Goal: Check status

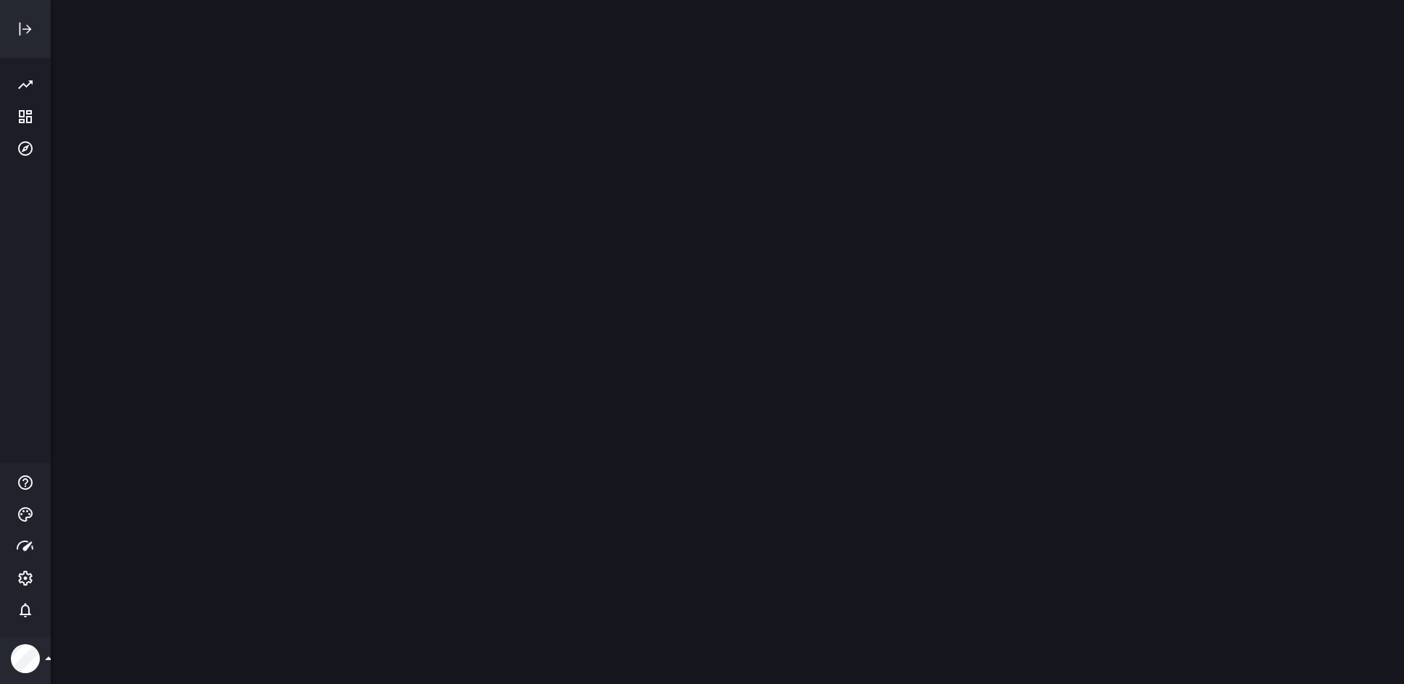
scroll to position [706, 1375]
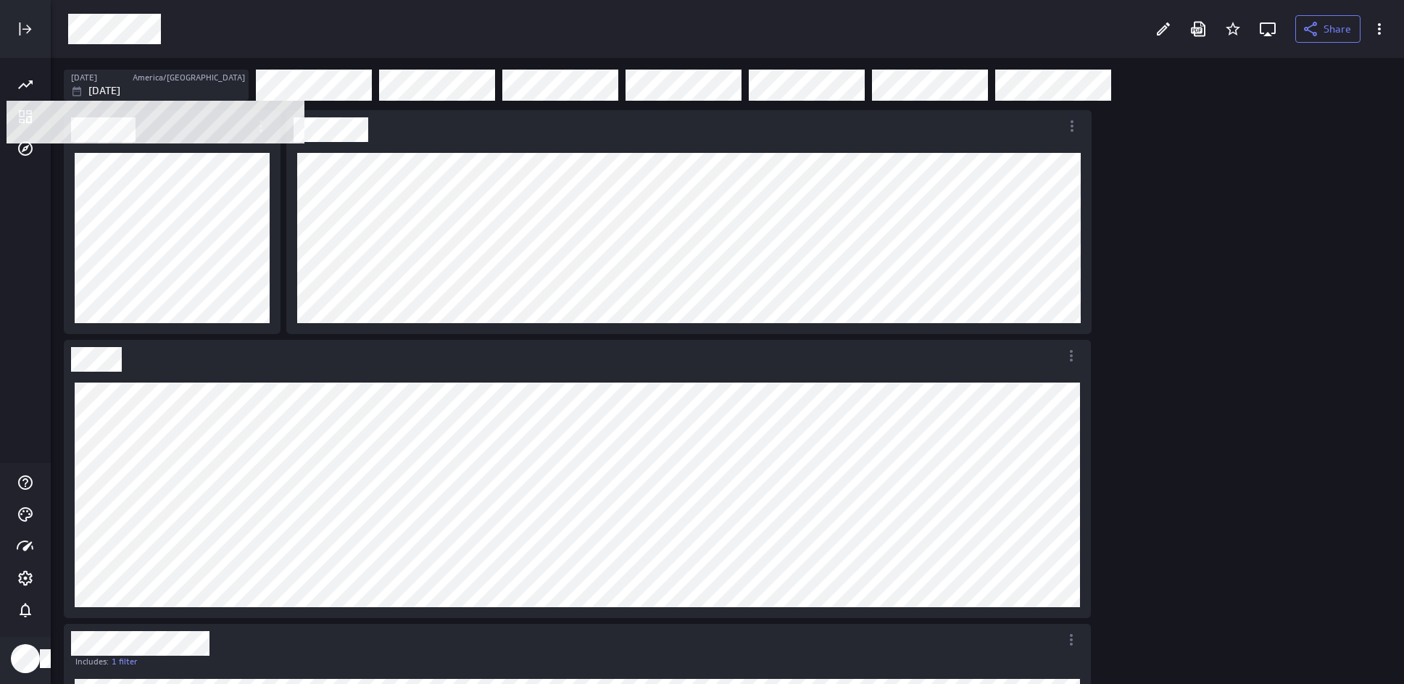
click at [172, 86] on div "[DATE]" at bounding box center [158, 90] width 174 height 15
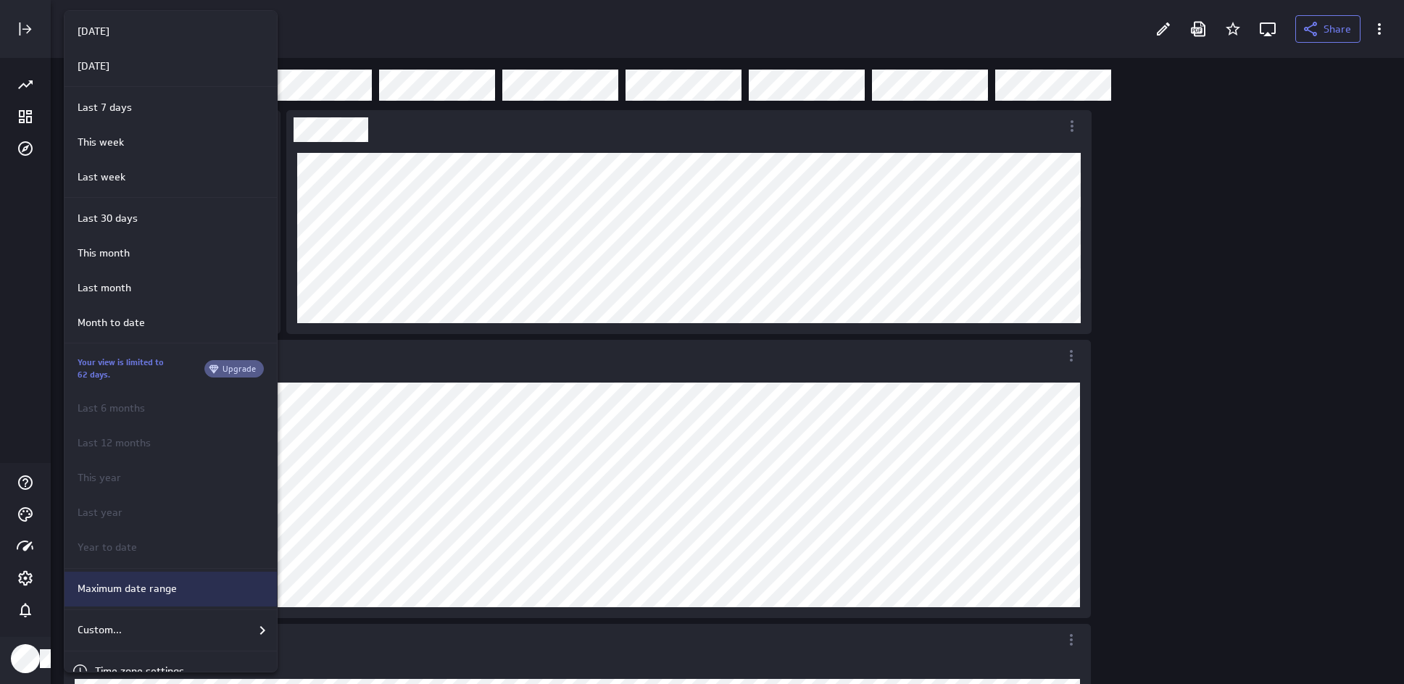
scroll to position [64, 0]
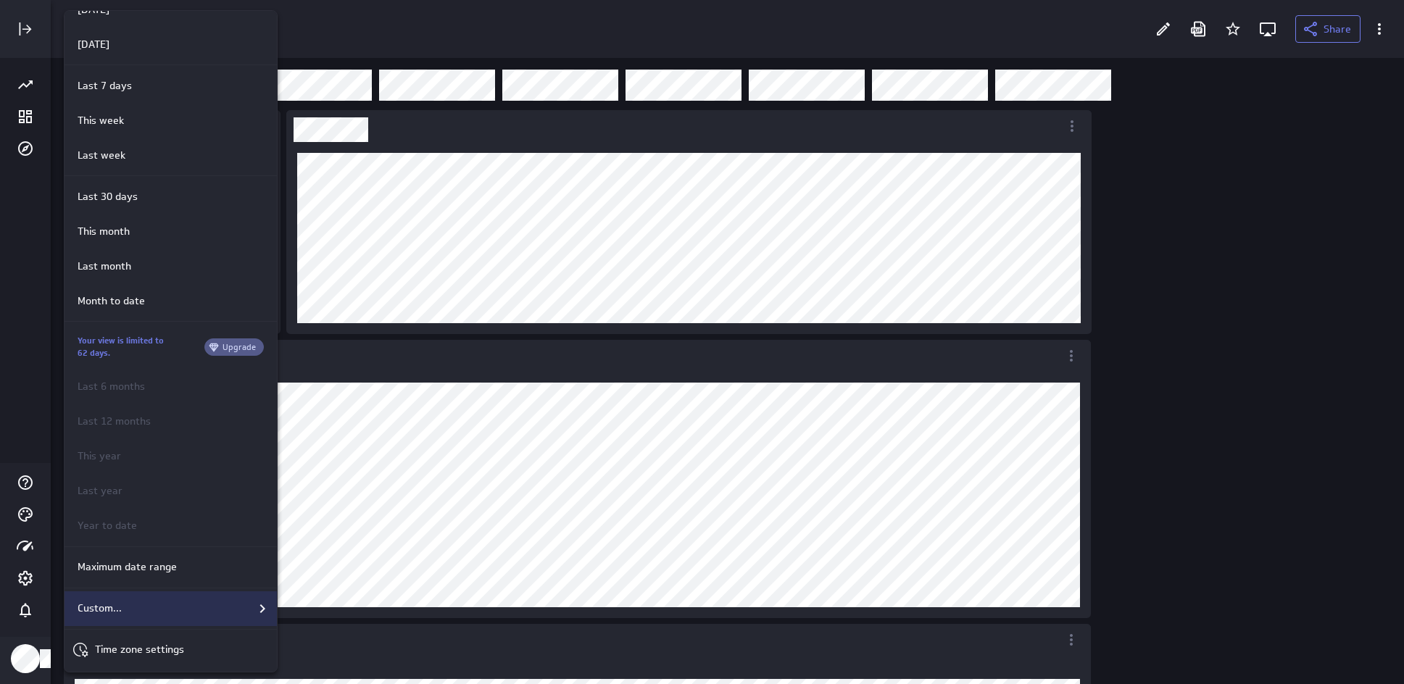
click at [148, 607] on div "Custom..." at bounding box center [171, 608] width 199 height 17
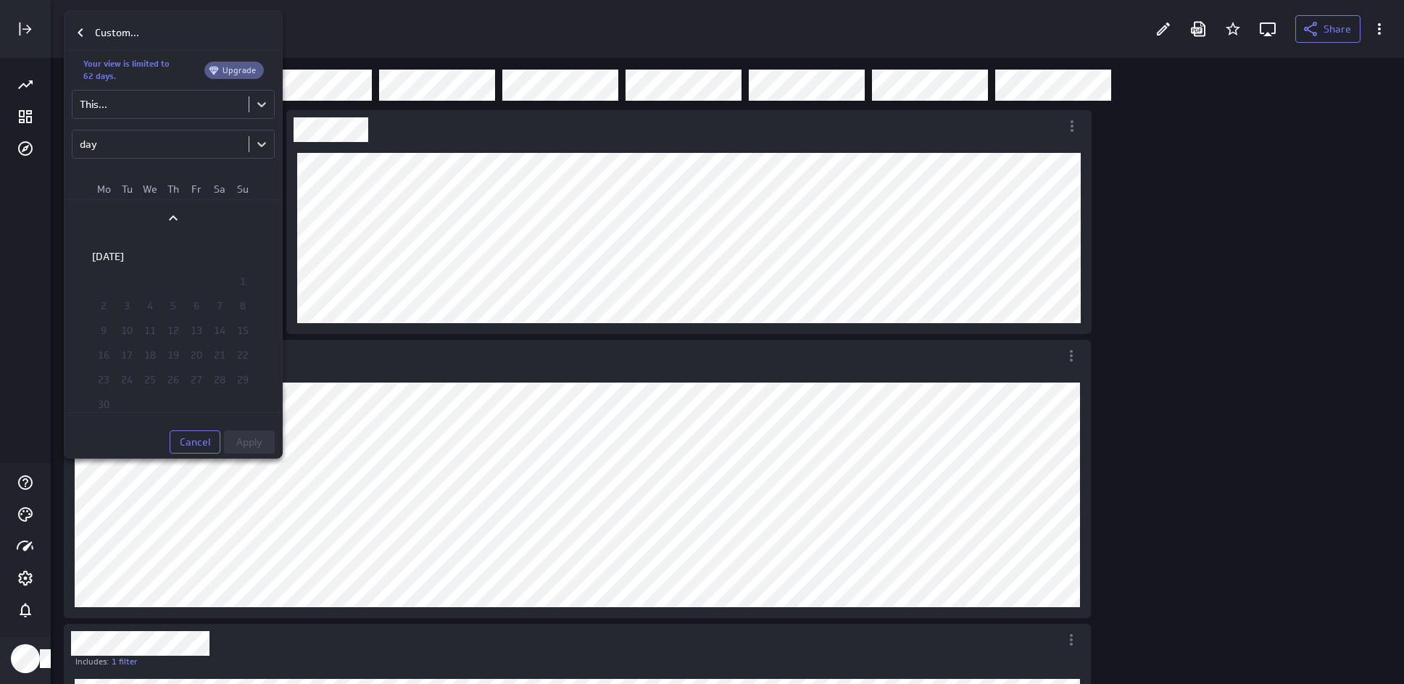
scroll to position [1924, 0]
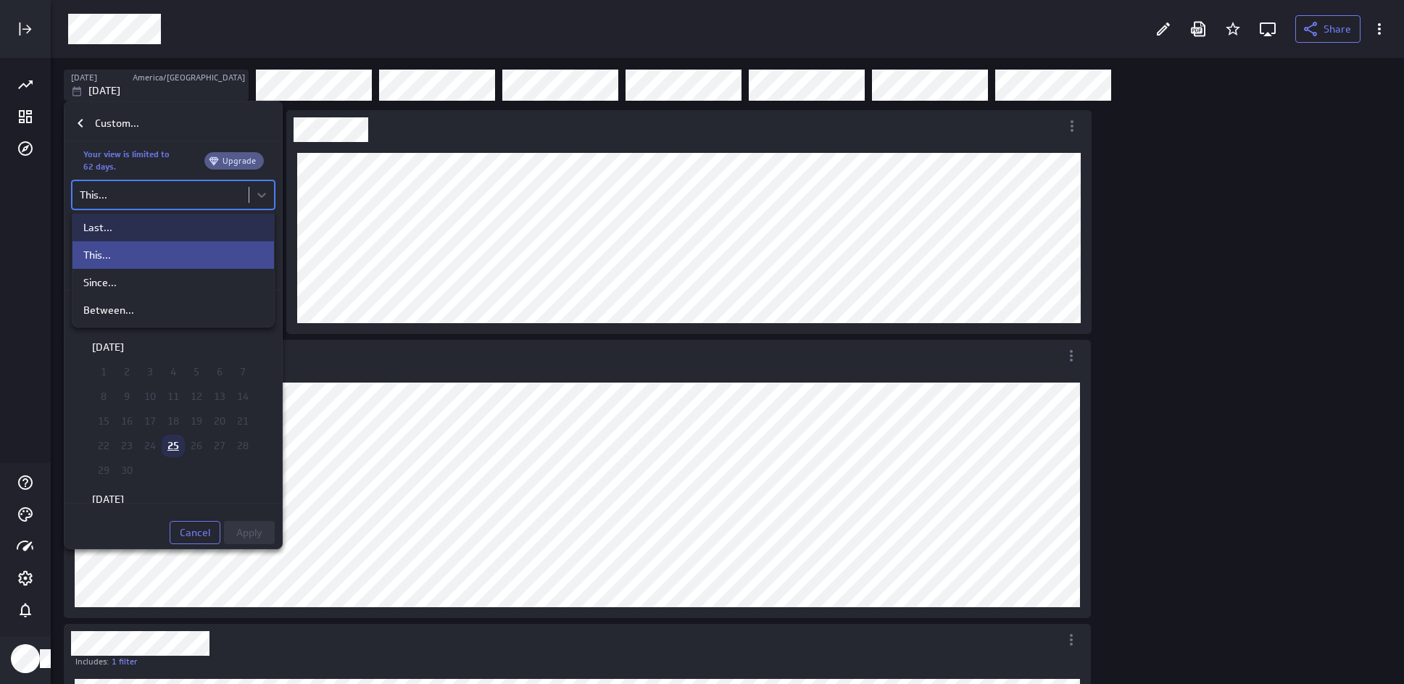
click at [157, 202] on body "Share [DATE] America/[GEOGRAPHIC_DATA] [DATE] Includes: 1 filter Includes: 1 fi…" at bounding box center [702, 342] width 1404 height 684
click at [138, 249] on div "This..." at bounding box center [173, 255] width 180 height 13
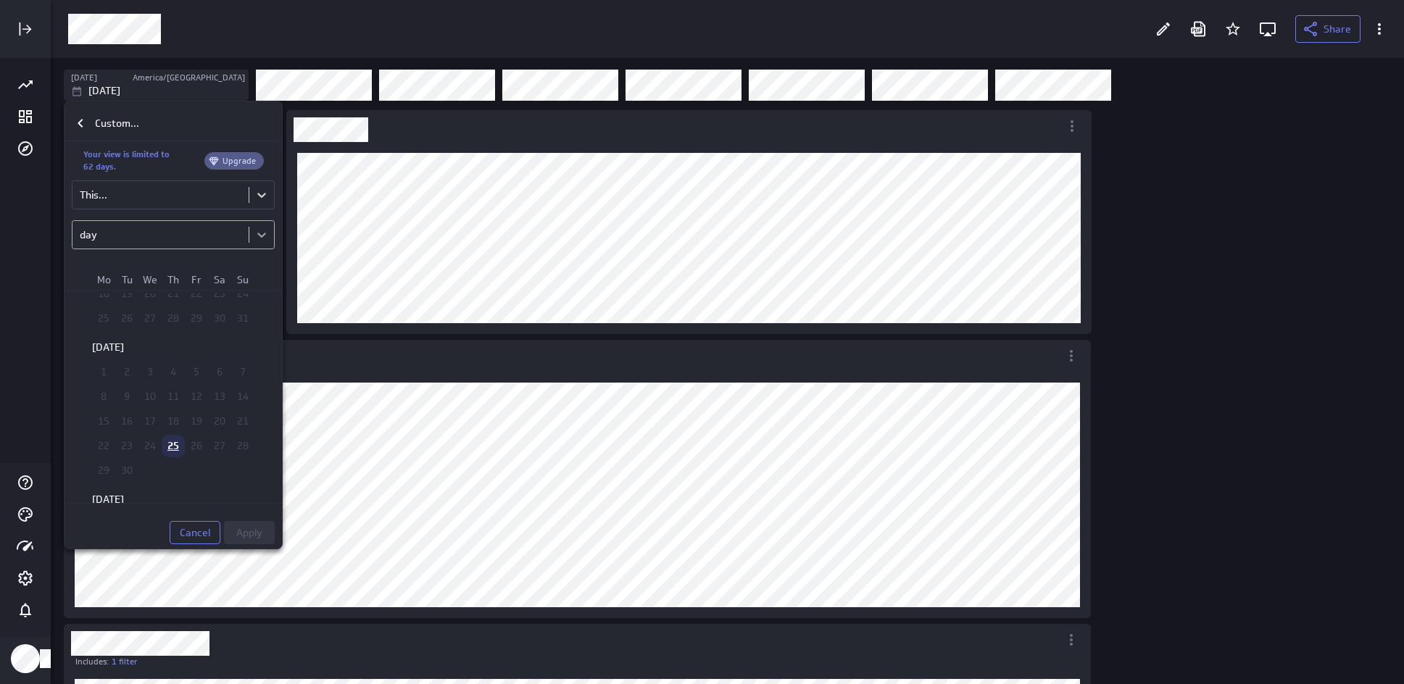
click at [259, 235] on body "Share [DATE] America/[GEOGRAPHIC_DATA] [DATE] Includes: 1 filter Includes: 1 fi…" at bounding box center [702, 342] width 1404 height 684
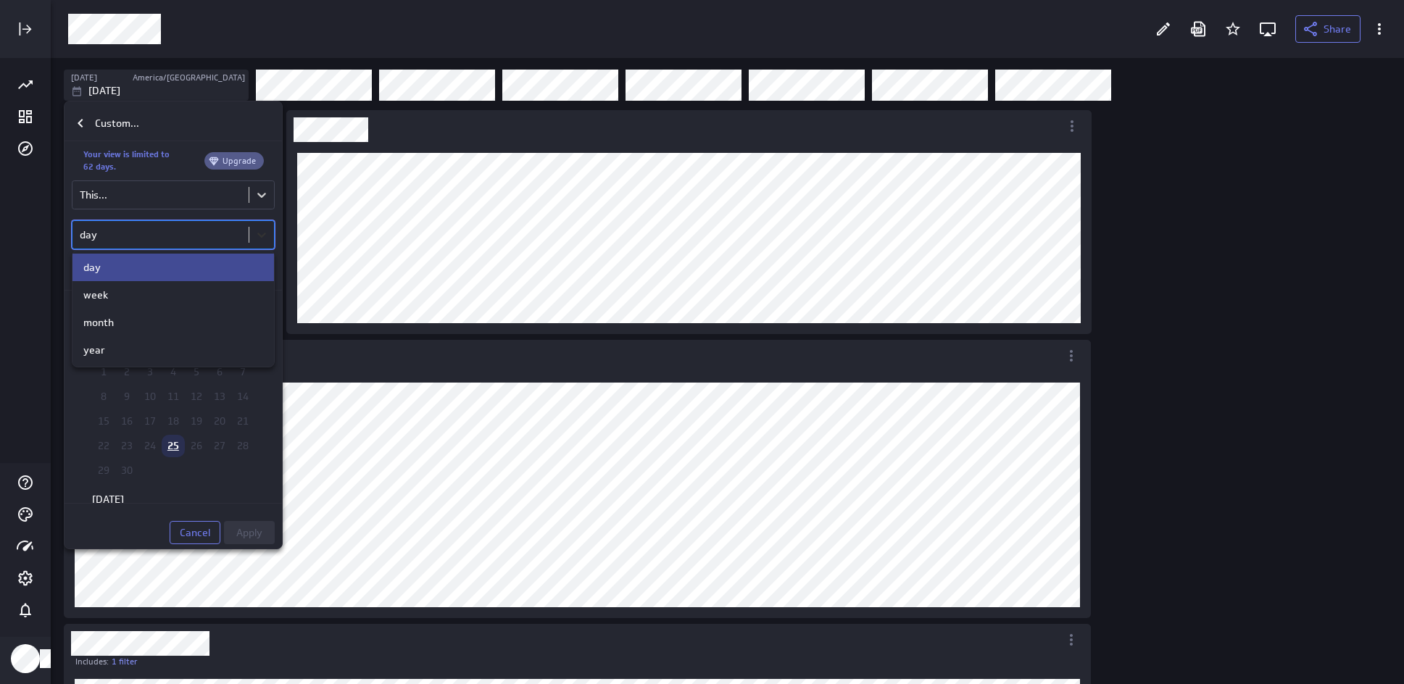
click at [259, 235] on div at bounding box center [702, 342] width 1404 height 684
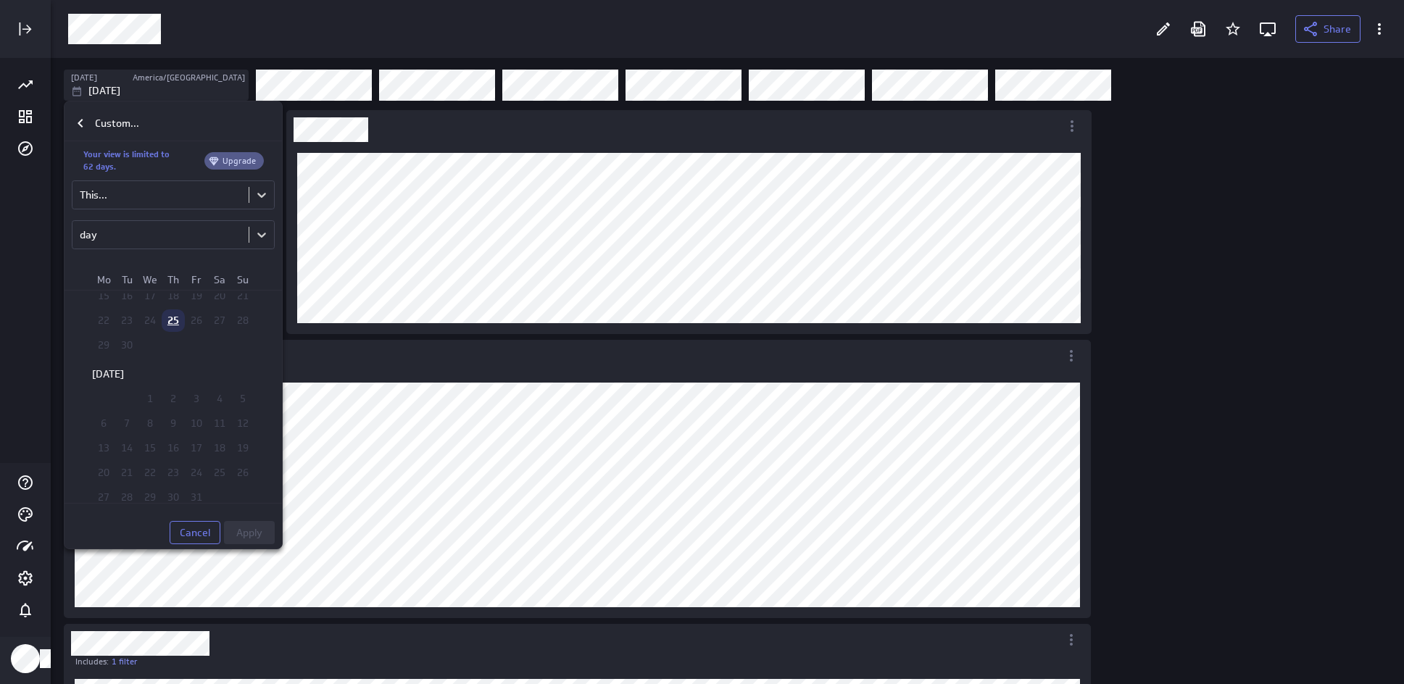
scroll to position [0, 0]
click at [193, 372] on td "26" at bounding box center [196, 373] width 23 height 22
click at [186, 375] on td "26" at bounding box center [196, 373] width 23 height 22
click at [189, 369] on td "26" at bounding box center [196, 373] width 23 height 22
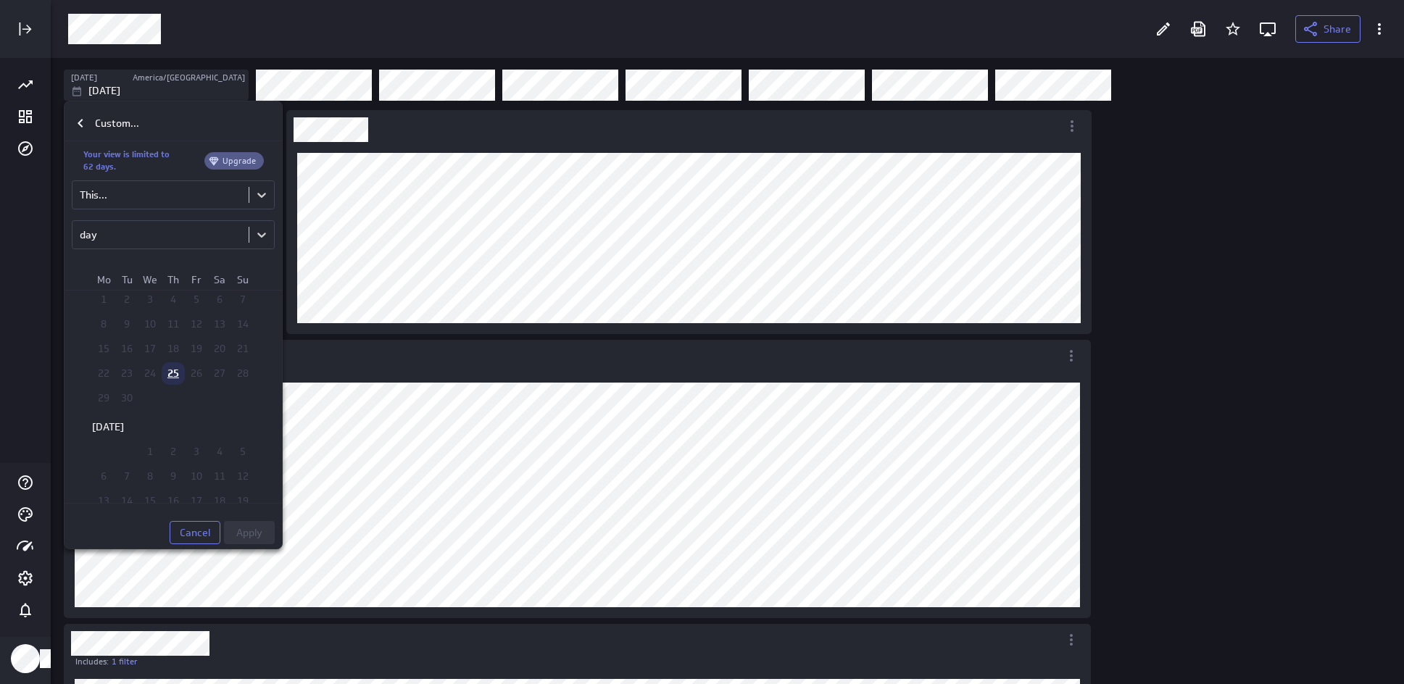
click at [189, 369] on td "26" at bounding box center [196, 373] width 23 height 22
click at [267, 236] on body "Share [DATE] America/[GEOGRAPHIC_DATA] [DATE] Includes: 1 filter Includes: 1 fi…" at bounding box center [702, 342] width 1404 height 684
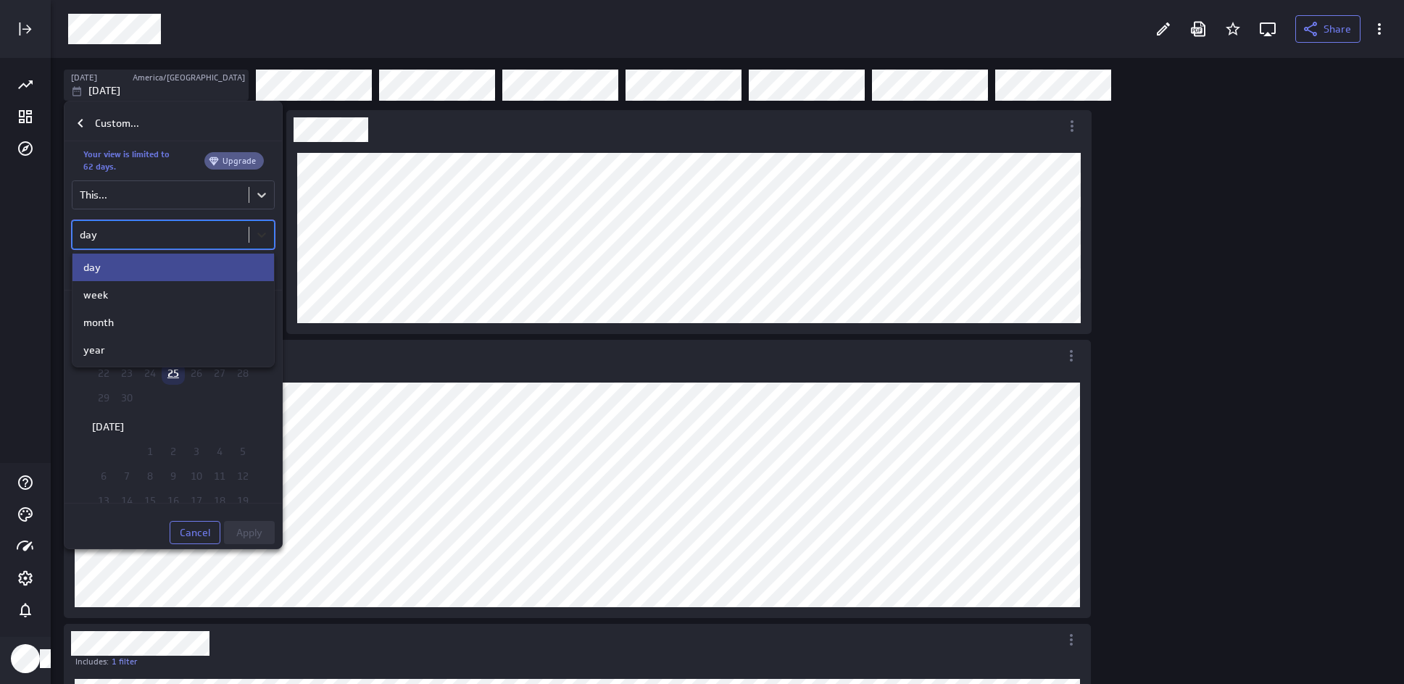
click at [267, 236] on div at bounding box center [702, 342] width 1404 height 684
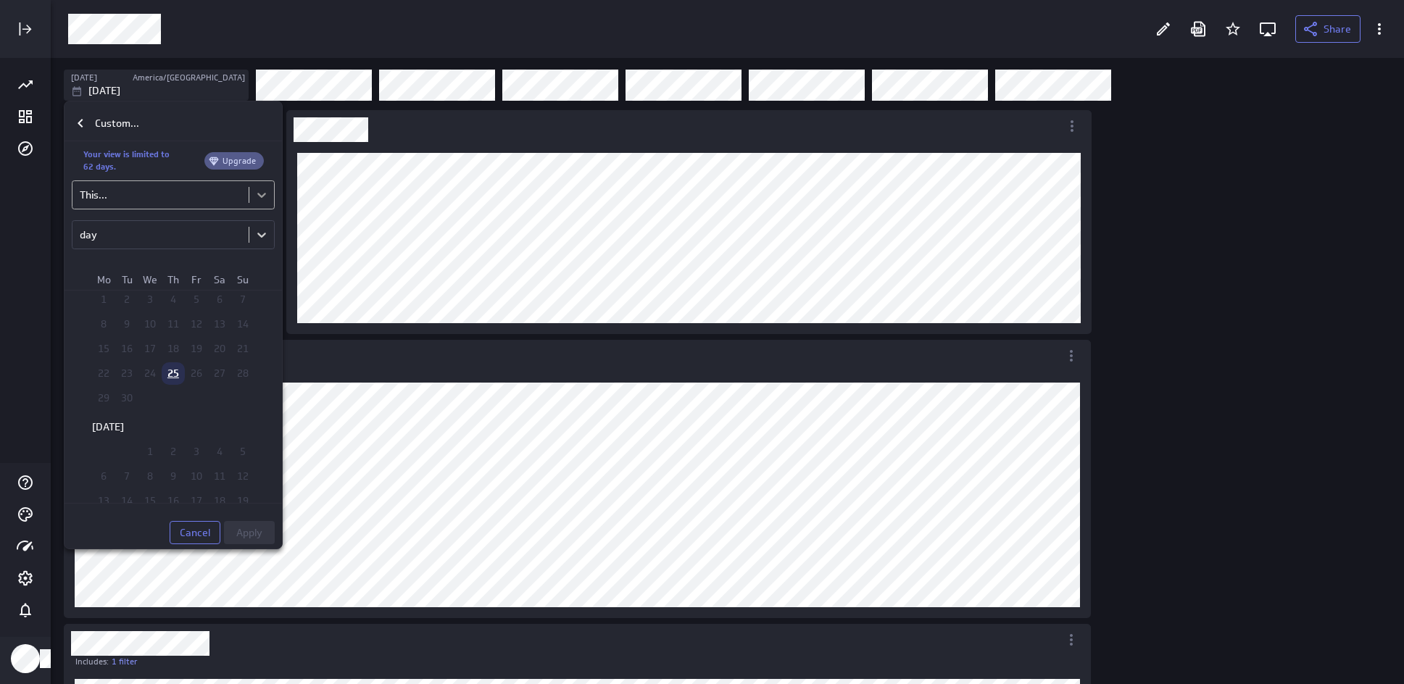
click at [254, 199] on body "Share [DATE] America/[GEOGRAPHIC_DATA] [DATE] Includes: 1 filter Includes: 1 fi…" at bounding box center [702, 342] width 1404 height 684
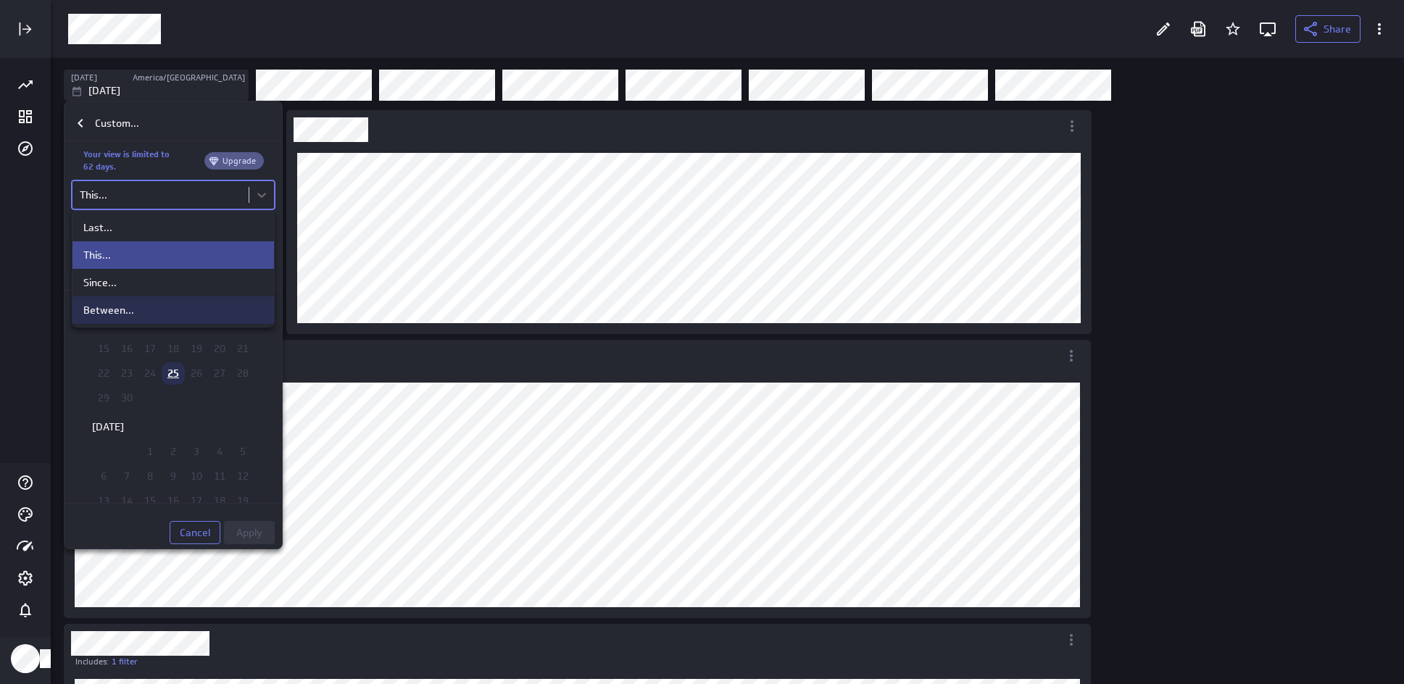
click at [190, 310] on div "Between..." at bounding box center [173, 310] width 180 height 13
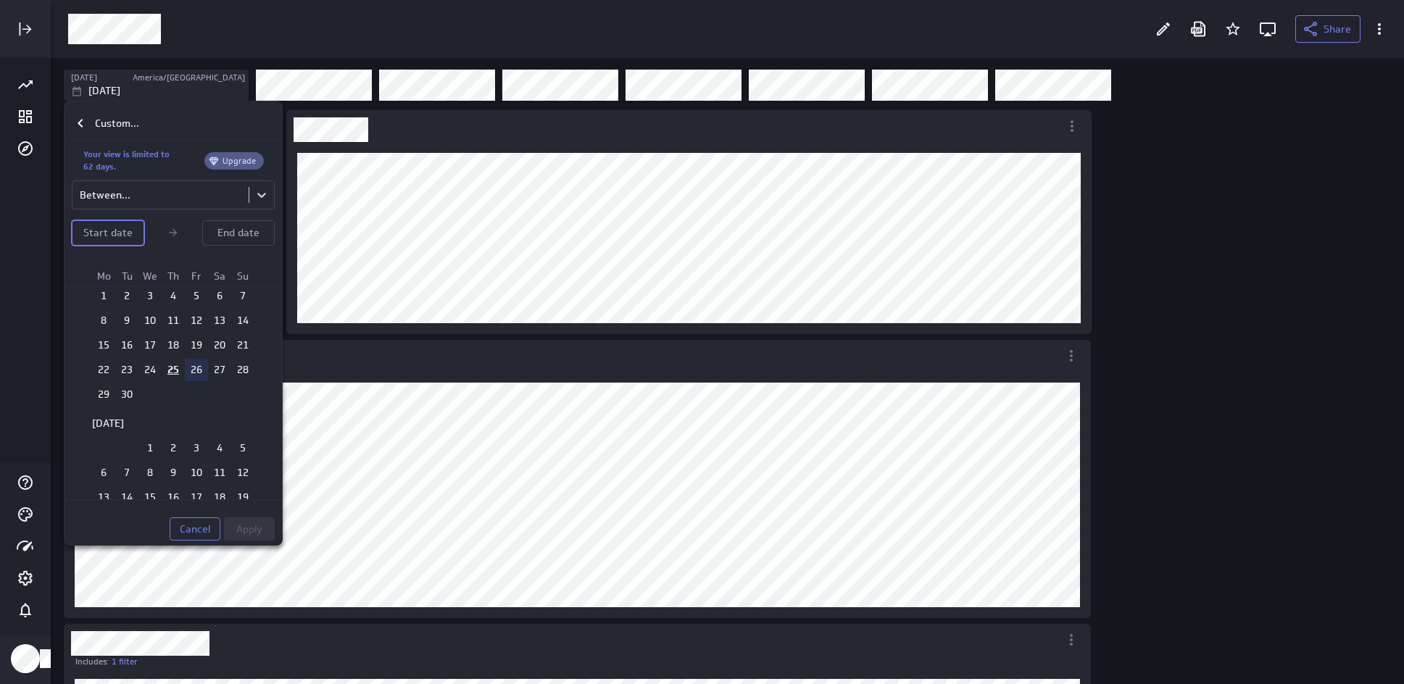
click at [193, 372] on td "26" at bounding box center [196, 370] width 23 height 22
click at [257, 525] on span "Apply" at bounding box center [249, 528] width 26 height 13
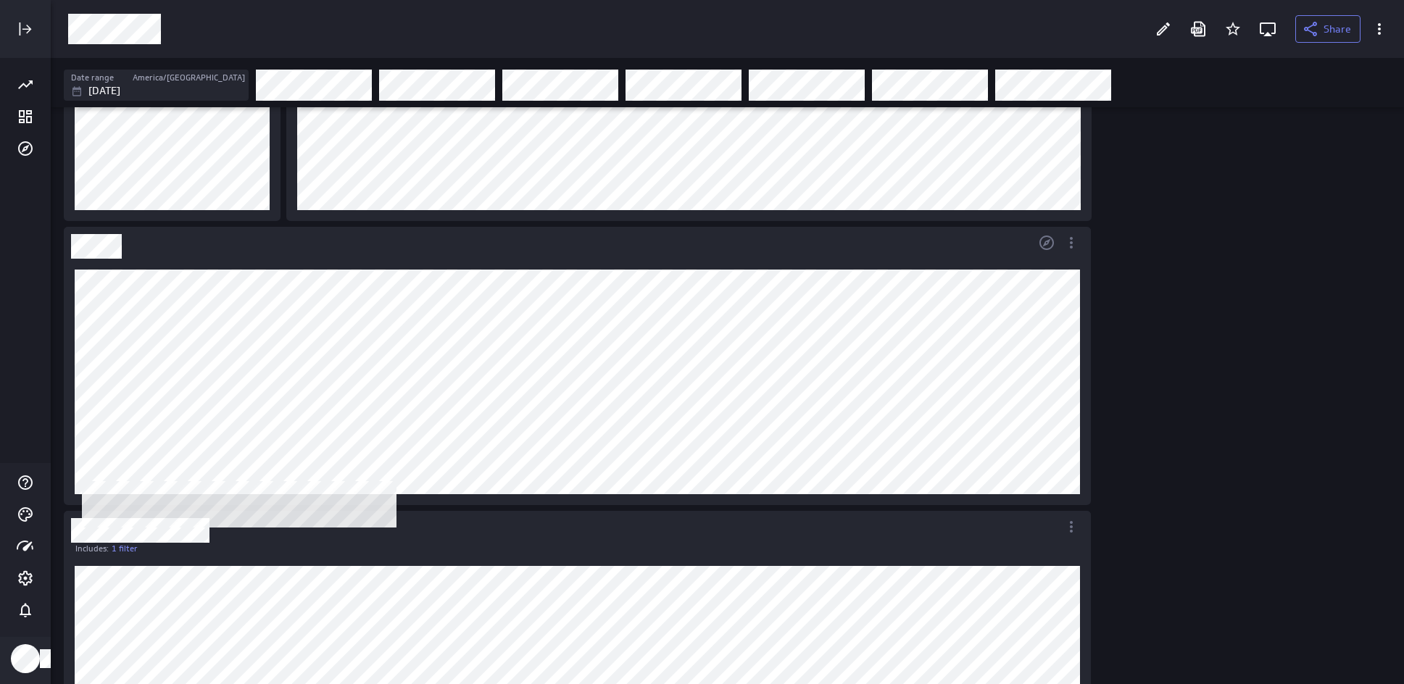
scroll to position [111, 0]
